Goal: Transaction & Acquisition: Purchase product/service

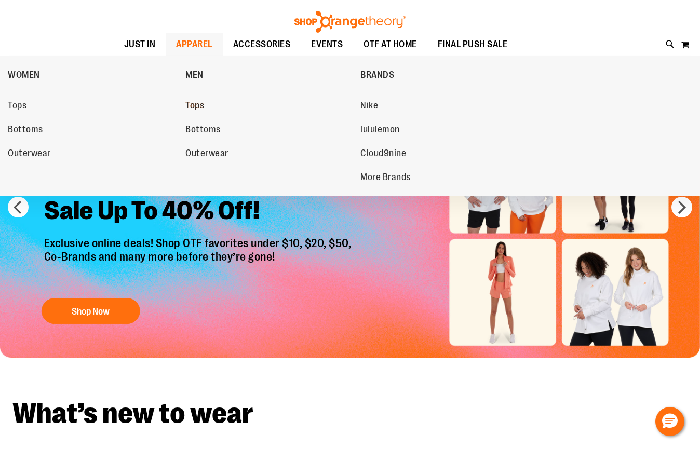
scroll to position [141, 0]
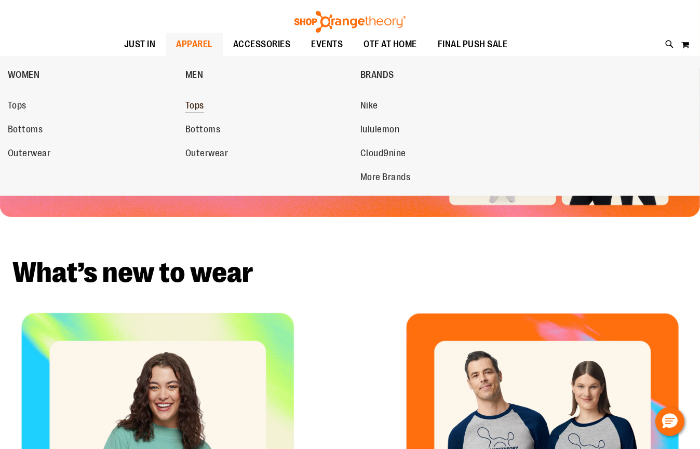
type input "**********"
click at [193, 106] on span "Tops" at bounding box center [194, 106] width 19 height 13
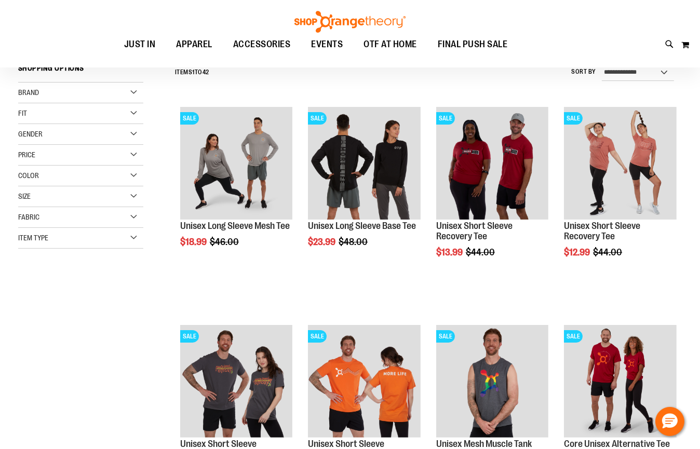
scroll to position [93, 0]
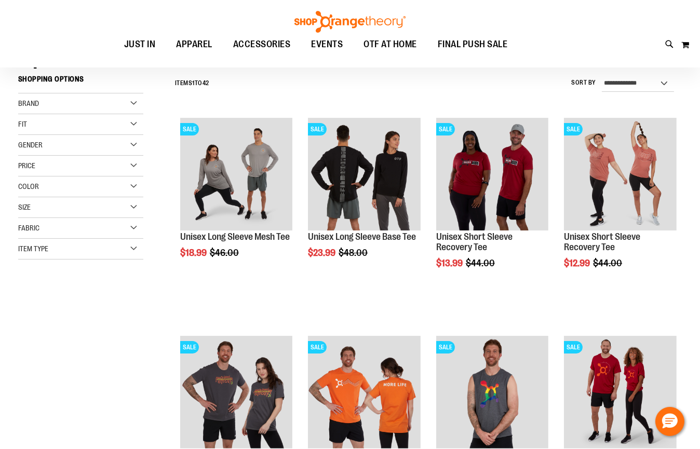
type input "**********"
click at [106, 99] on div "Brand" at bounding box center [80, 103] width 125 height 21
click at [98, 175] on div "Fit" at bounding box center [80, 175] width 125 height 21
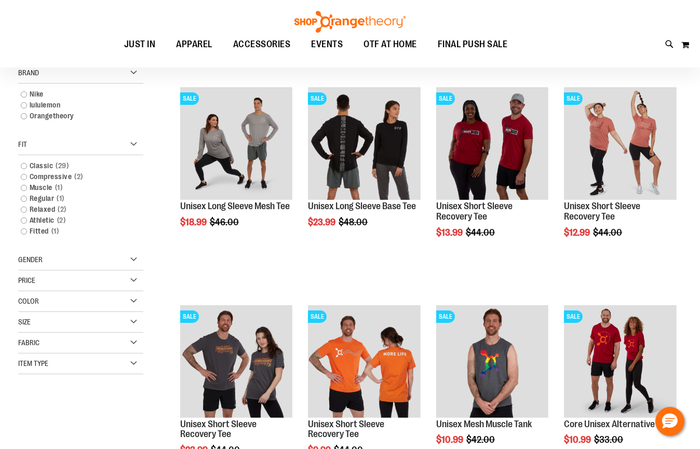
scroll to position [141, 0]
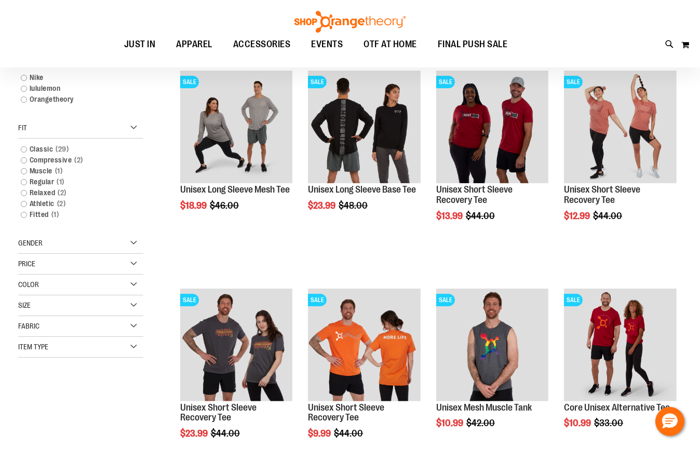
click at [40, 339] on div "Item Type" at bounding box center [80, 347] width 125 height 21
click at [25, 383] on link "Long Sleeve Shirts 5 items" at bounding box center [76, 385] width 120 height 11
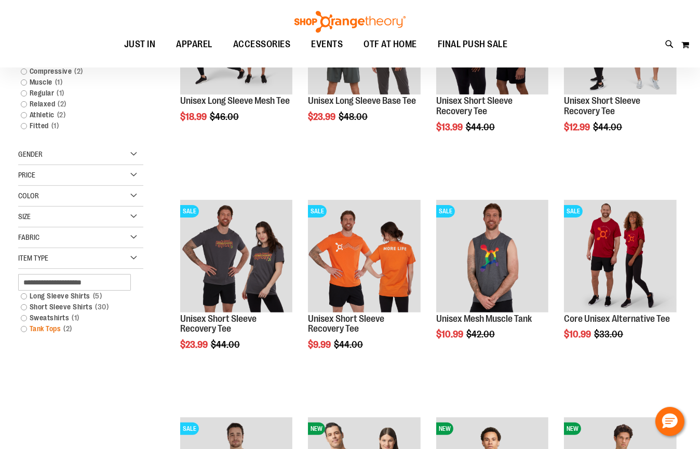
scroll to position [238, 0]
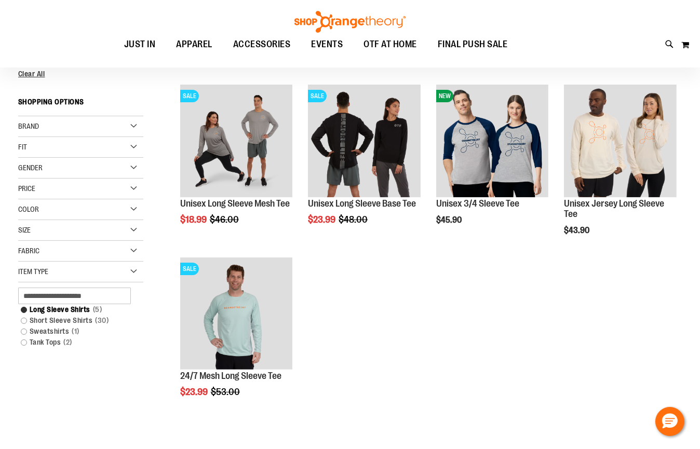
scroll to position [144, 0]
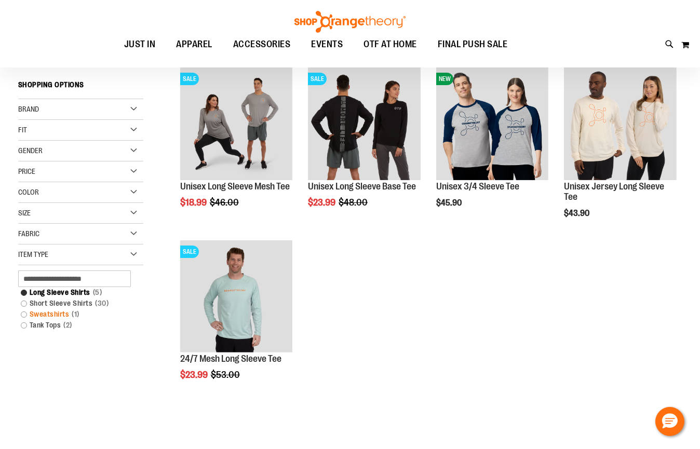
click at [24, 313] on link "Sweatshirts 1 item" at bounding box center [76, 314] width 120 height 11
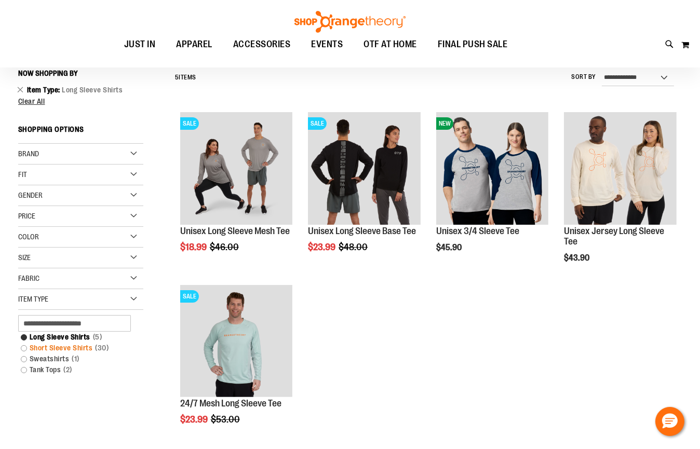
scroll to position [97, 0]
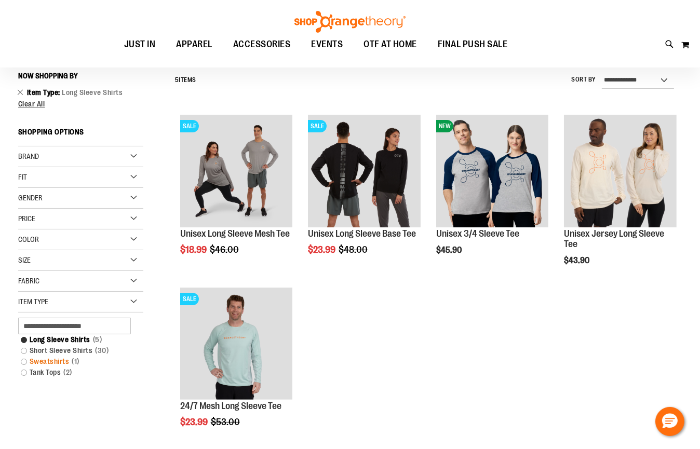
click at [23, 362] on link "Sweatshirts 1 item" at bounding box center [76, 361] width 120 height 11
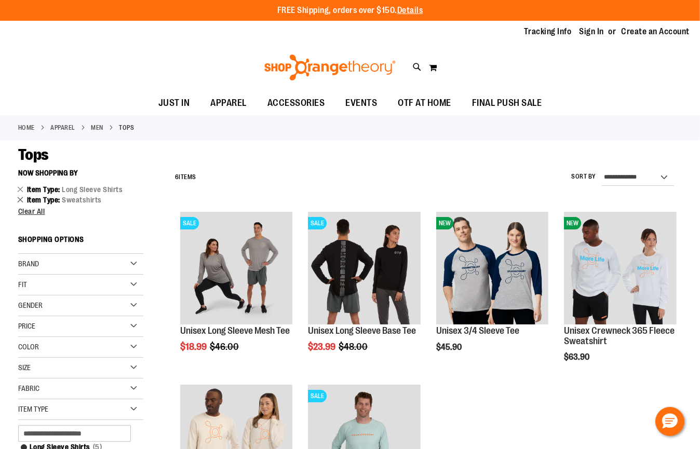
click at [22, 187] on link "Remove This Item" at bounding box center [20, 189] width 7 height 10
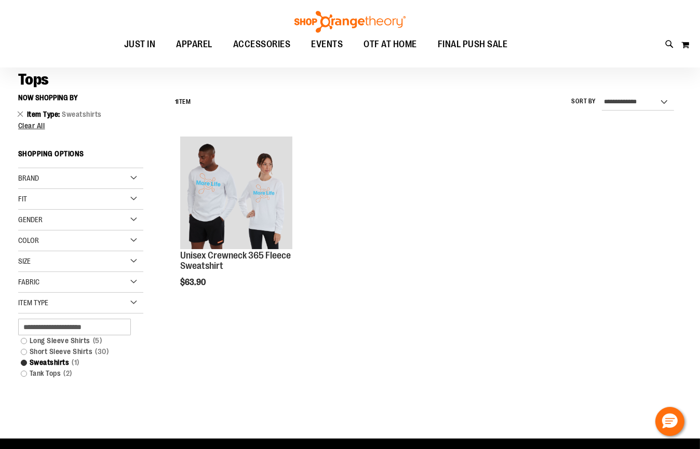
scroll to position [22, 0]
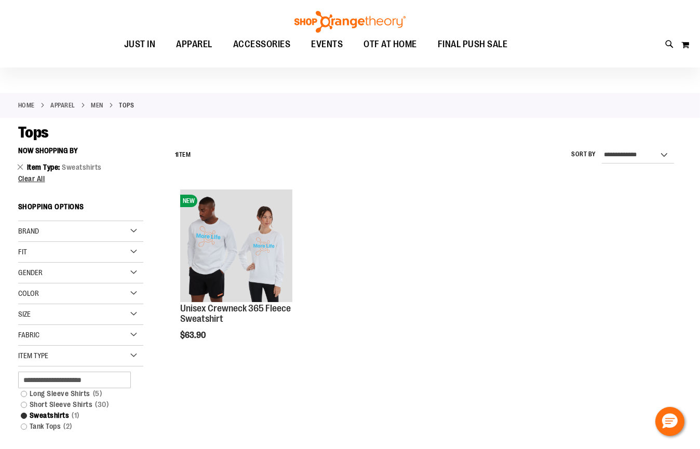
click at [63, 106] on link "APPAREL" at bounding box center [63, 105] width 25 height 9
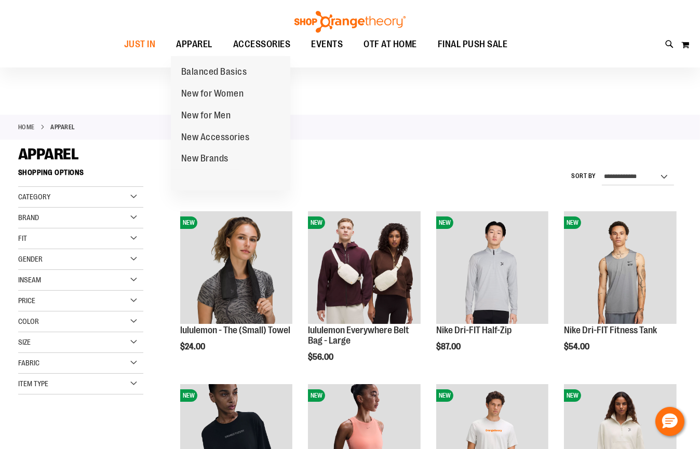
scroll to position [47, 0]
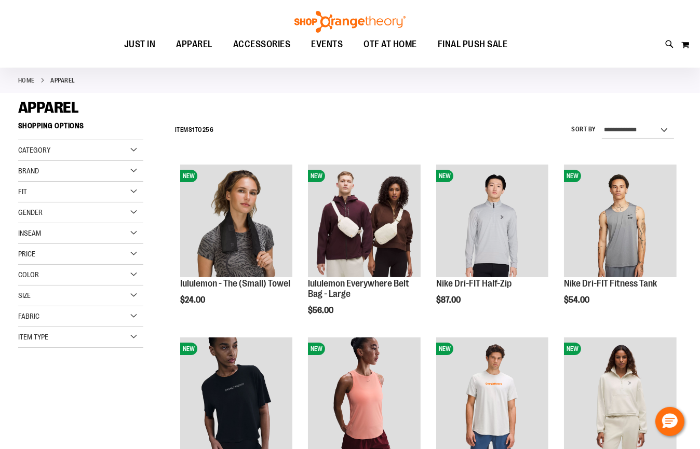
type input "**********"
click at [35, 212] on span "Gender" at bounding box center [30, 212] width 24 height 8
click at [22, 245] on link "Women 150 items" at bounding box center [76, 244] width 120 height 11
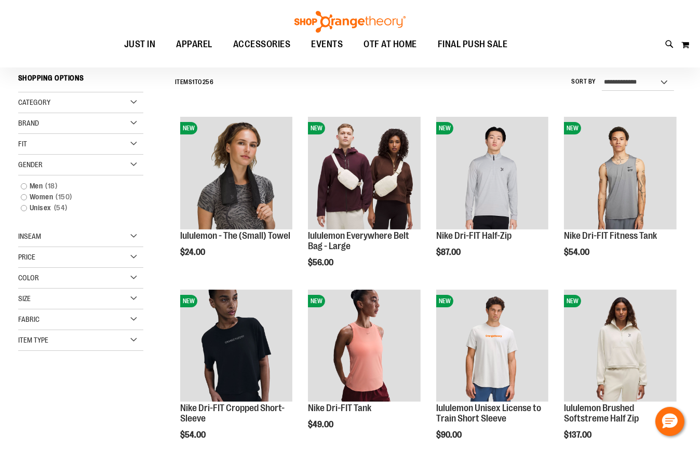
scroll to position [97, 0]
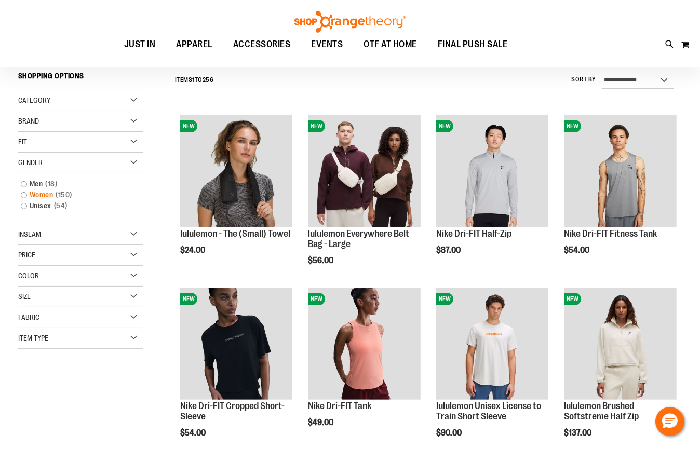
click at [25, 192] on link "Women 150 items" at bounding box center [76, 195] width 120 height 11
click at [24, 195] on link "Women 150 items" at bounding box center [76, 195] width 120 height 11
click at [22, 192] on link "Women 150 items" at bounding box center [76, 195] width 120 height 11
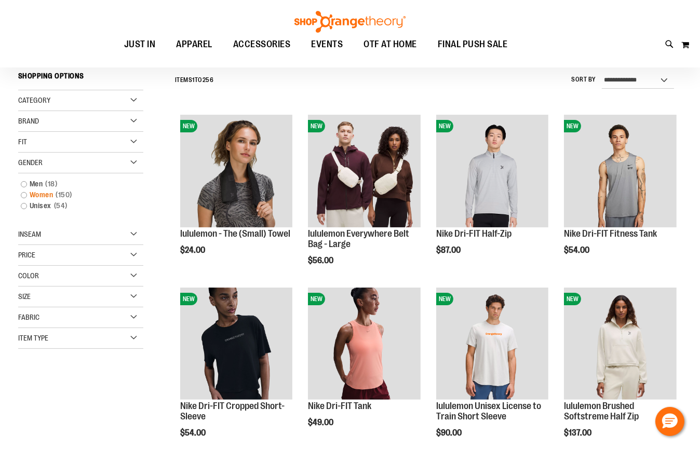
click at [23, 192] on link "Women 150 items" at bounding box center [76, 195] width 120 height 11
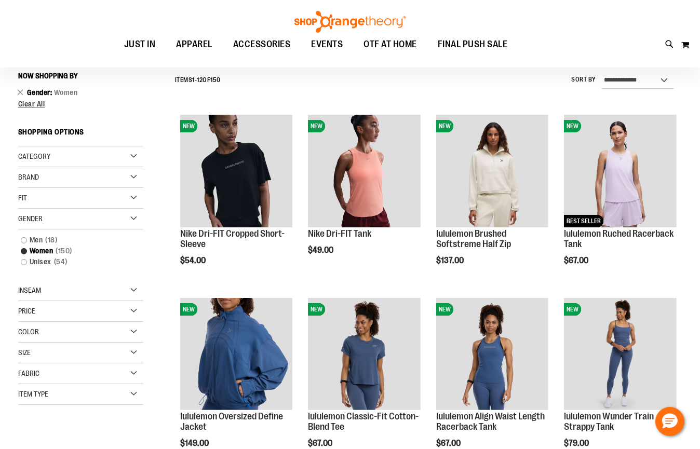
click at [57, 397] on div "Item Type" at bounding box center [80, 394] width 125 height 21
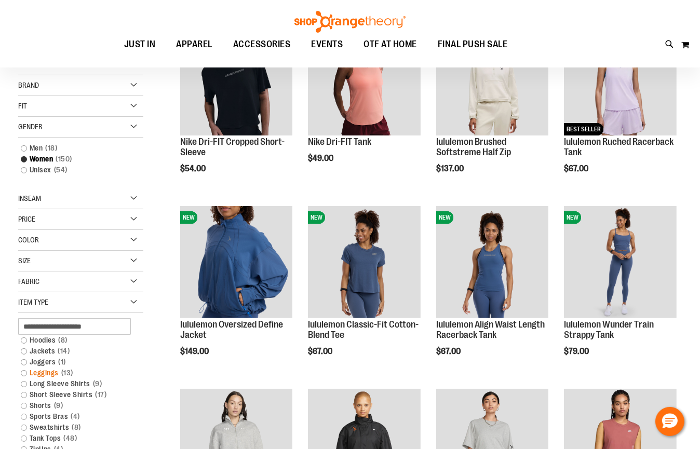
scroll to position [191, 0]
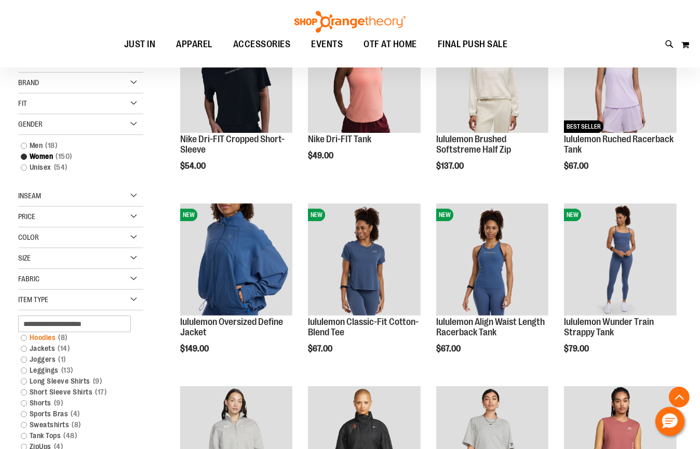
click at [22, 335] on link "Hoodies 8 items" at bounding box center [76, 337] width 120 height 11
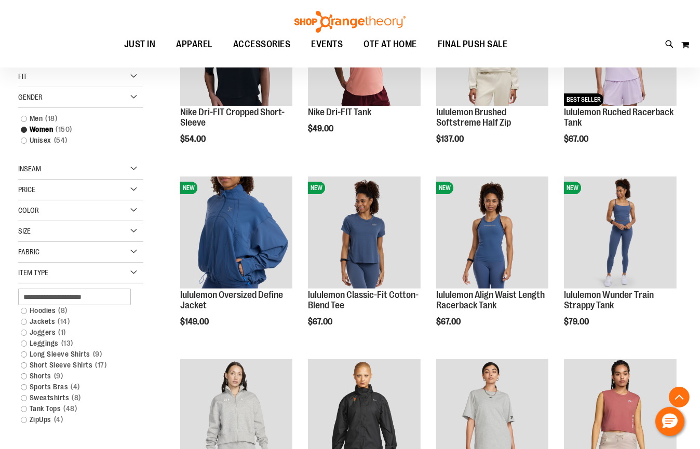
scroll to position [332, 0]
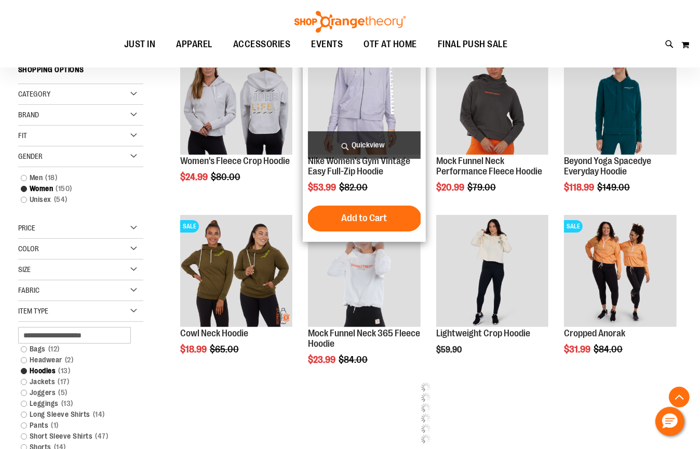
scroll to position [191, 0]
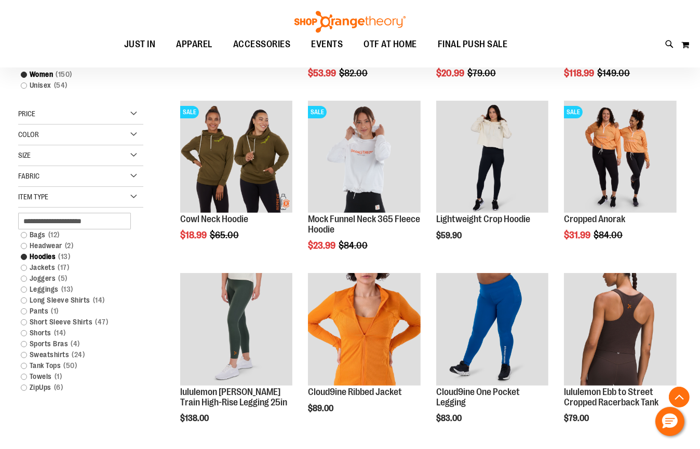
scroll to position [286, 0]
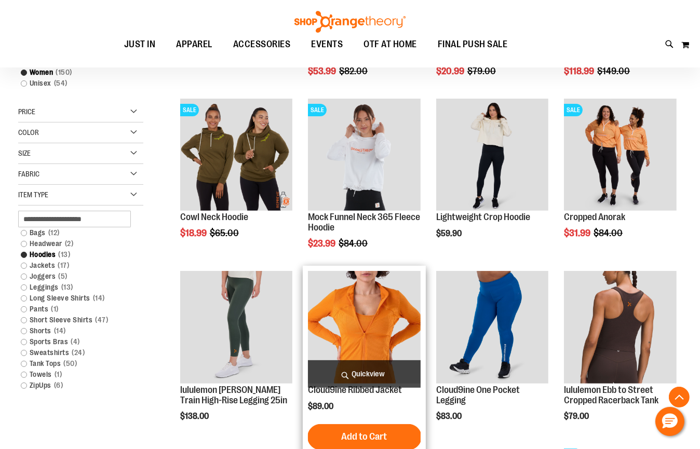
click at [352, 287] on img "product" at bounding box center [364, 327] width 113 height 113
click at [346, 283] on img "product" at bounding box center [364, 327] width 113 height 113
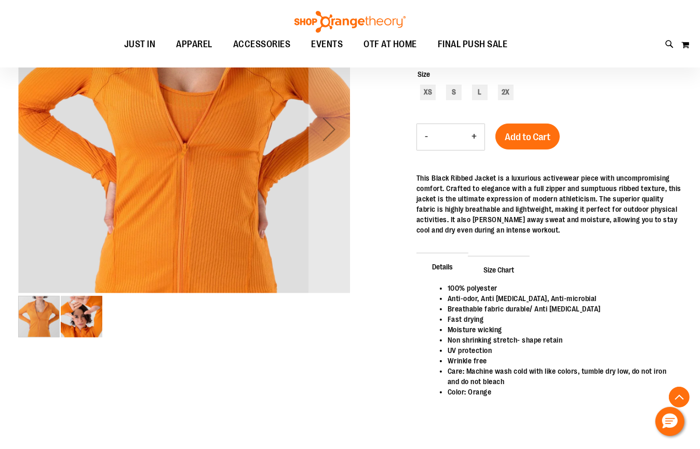
scroll to position [140, 0]
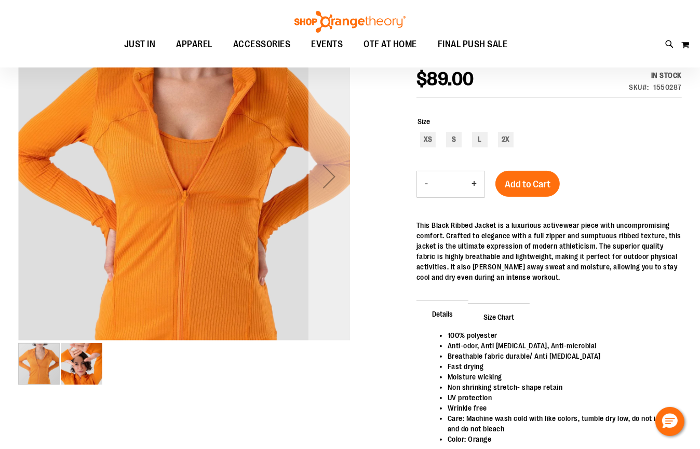
type input "**********"
click at [322, 193] on div "Next" at bounding box center [329, 177] width 42 height 42
